Goal: Check status: Check status

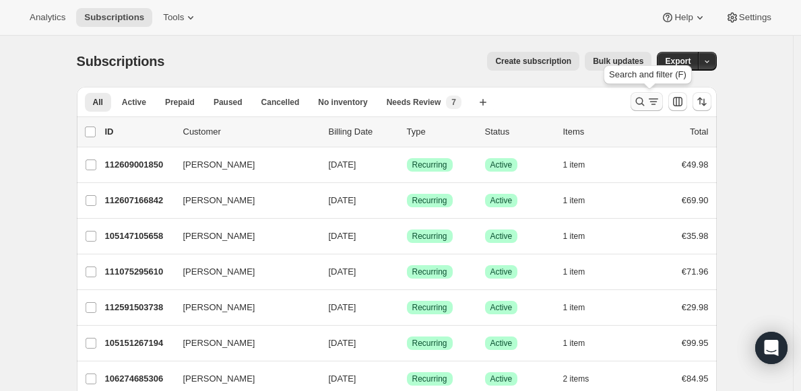
click at [639, 103] on icon "Search and filter results" at bounding box center [639, 101] width 13 height 13
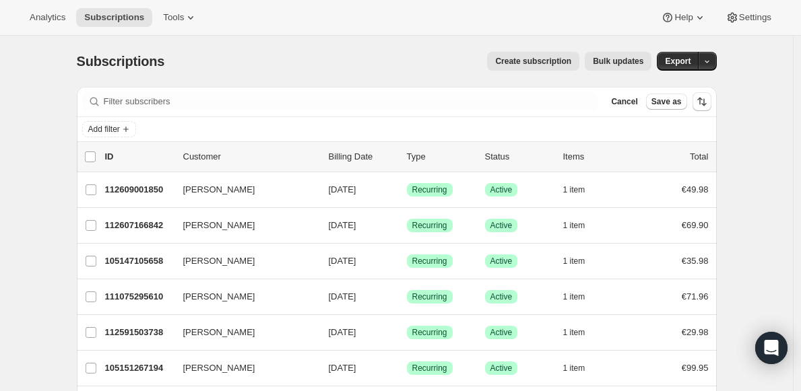
click at [232, 132] on div "Add filter" at bounding box center [396, 129] width 629 height 16
click at [395, 112] on div "Filter subscribers Cancel Save as" at bounding box center [397, 102] width 640 height 30
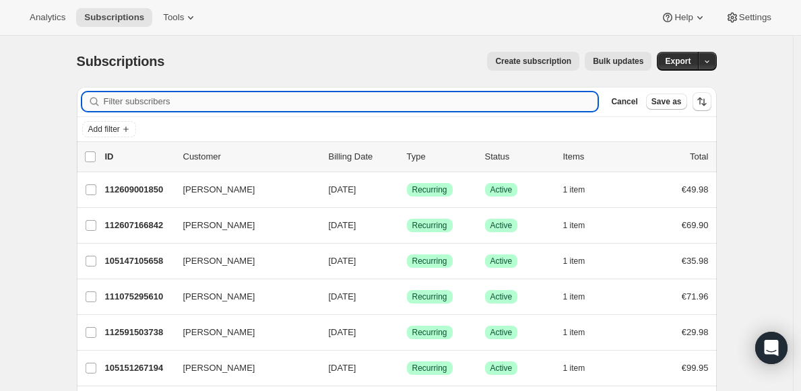
click at [358, 94] on input "Filter subscribers" at bounding box center [351, 101] width 494 height 19
paste input "[EMAIL_ADDRESS][DOMAIN_NAME]"
type input "[EMAIL_ADDRESS][DOMAIN_NAME]"
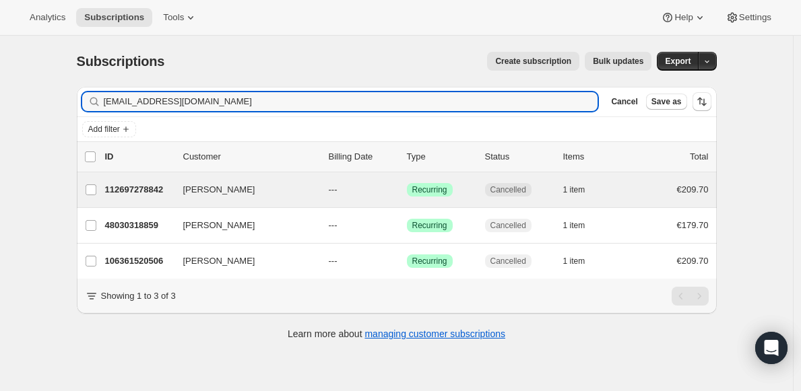
click at [300, 201] on div "[PERSON_NAME] 112697278842 [PERSON_NAME] --- Success Recurring Cancelled 1 item…" at bounding box center [397, 189] width 640 height 35
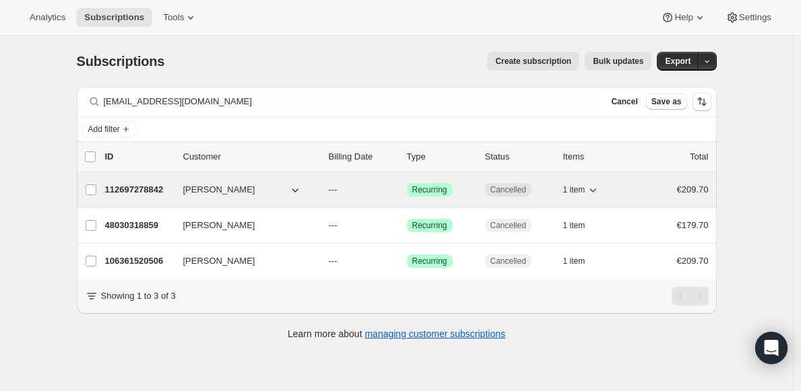
click at [264, 193] on button "[PERSON_NAME]" at bounding box center [242, 190] width 135 height 22
click at [147, 193] on p "112697278842" at bounding box center [138, 189] width 67 height 13
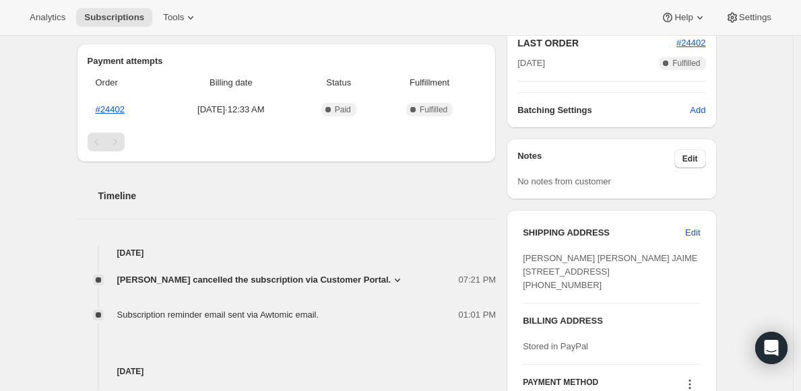
scroll to position [354, 0]
